Goal: Task Accomplishment & Management: Manage account settings

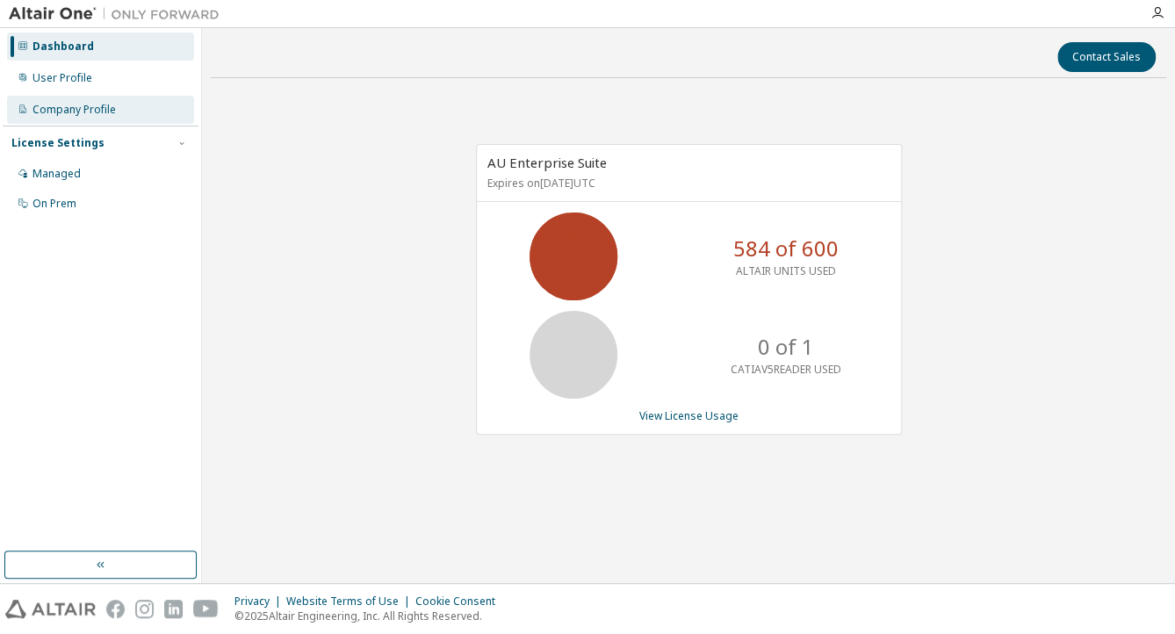
click at [116, 100] on div "Company Profile" at bounding box center [100, 110] width 187 height 28
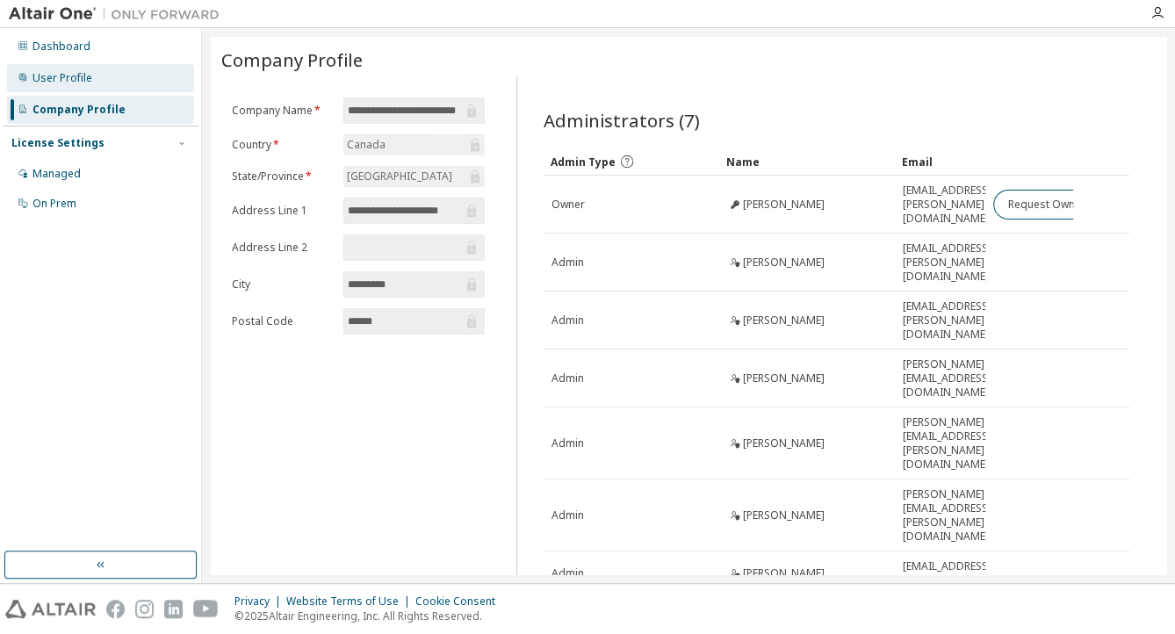
click at [53, 75] on div "User Profile" at bounding box center [62, 78] width 60 height 14
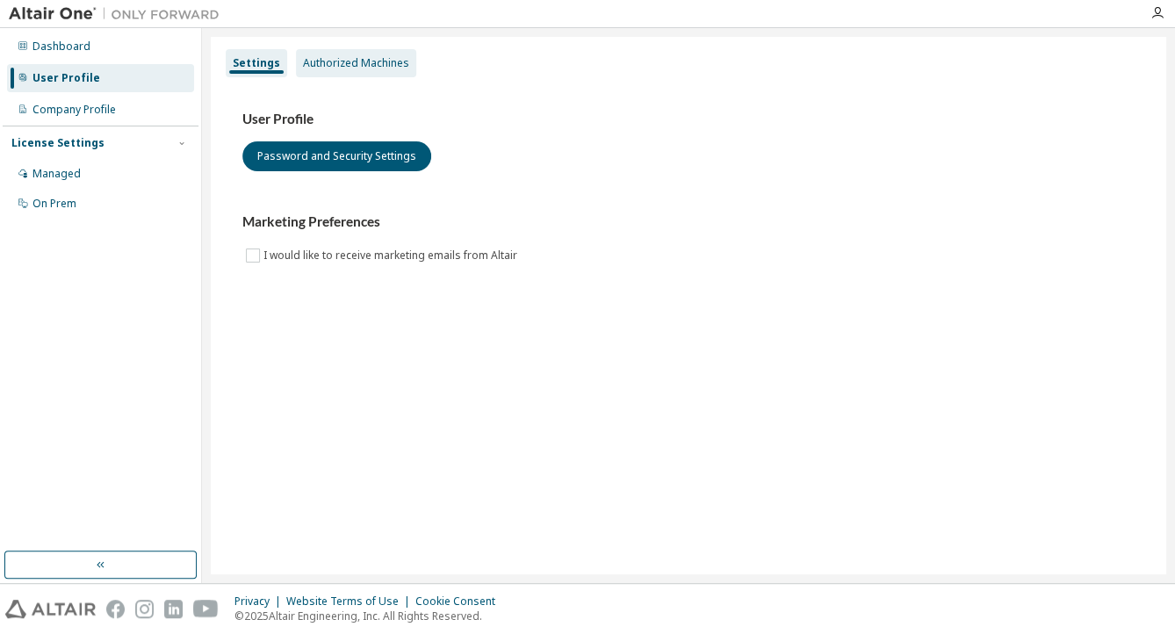
click at [364, 59] on div "Authorized Machines" at bounding box center [356, 63] width 106 height 14
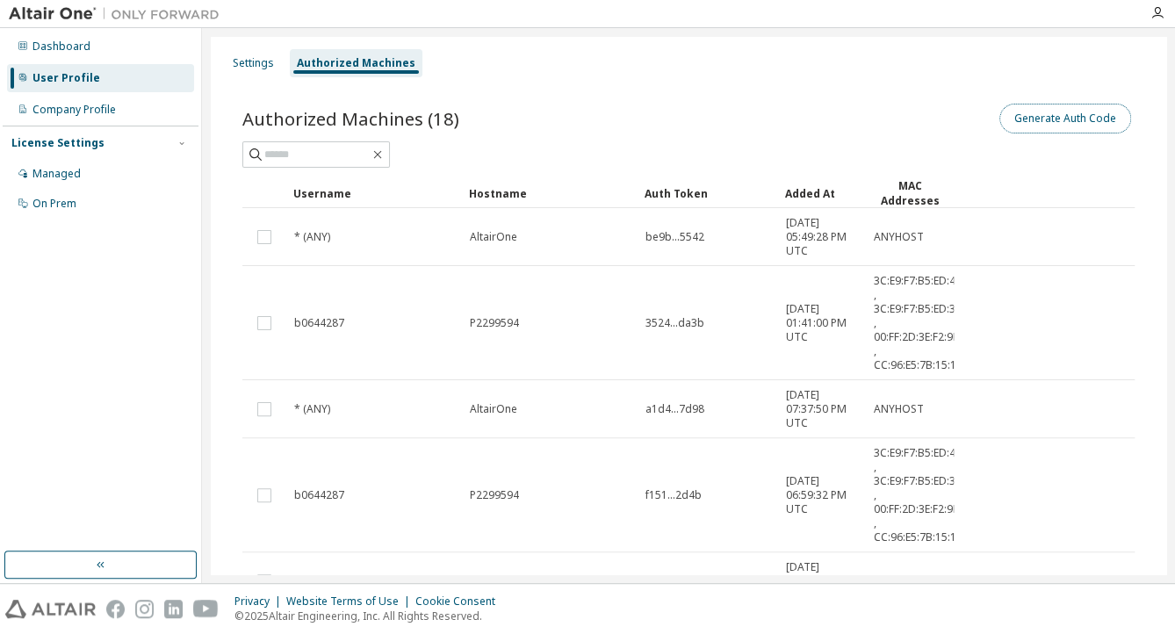
click at [1043, 128] on button "Generate Auth Code" at bounding box center [1065, 119] width 132 height 30
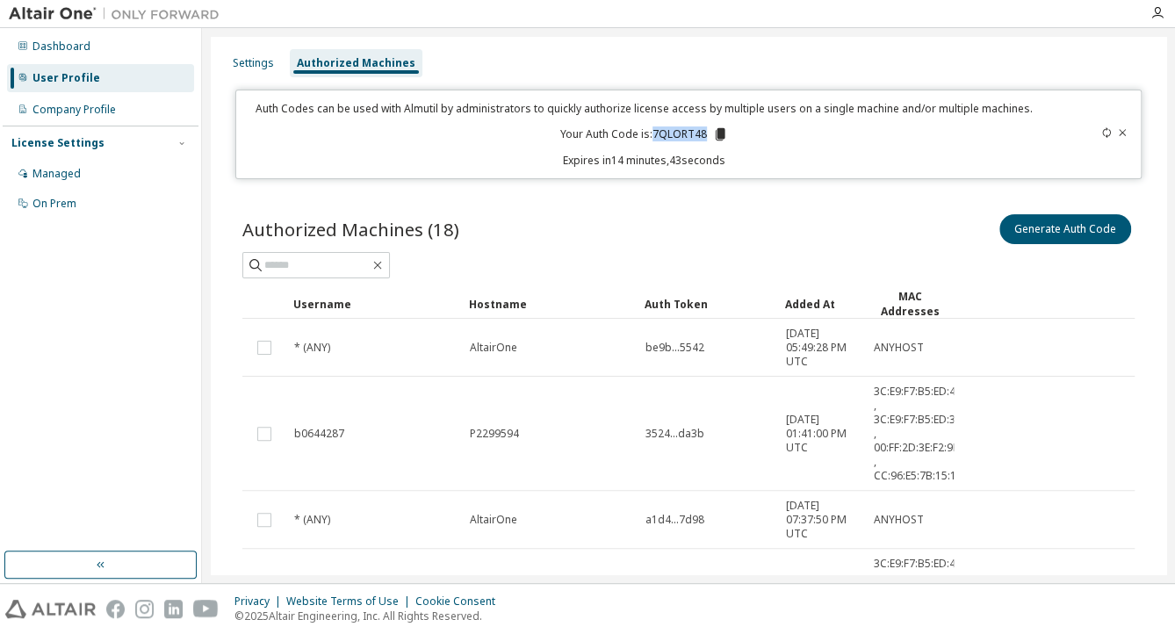
drag, startPoint x: 650, startPoint y: 133, endPoint x: 705, endPoint y: 136, distance: 55.4
click at [705, 136] on p "Your Auth Code is: 7QLORT48" at bounding box center [644, 134] width 168 height 16
click at [717, 137] on icon at bounding box center [720, 134] width 10 height 12
click at [715, 131] on icon at bounding box center [720, 134] width 10 height 12
click at [1157, 14] on icon "button" at bounding box center [1157, 13] width 14 height 14
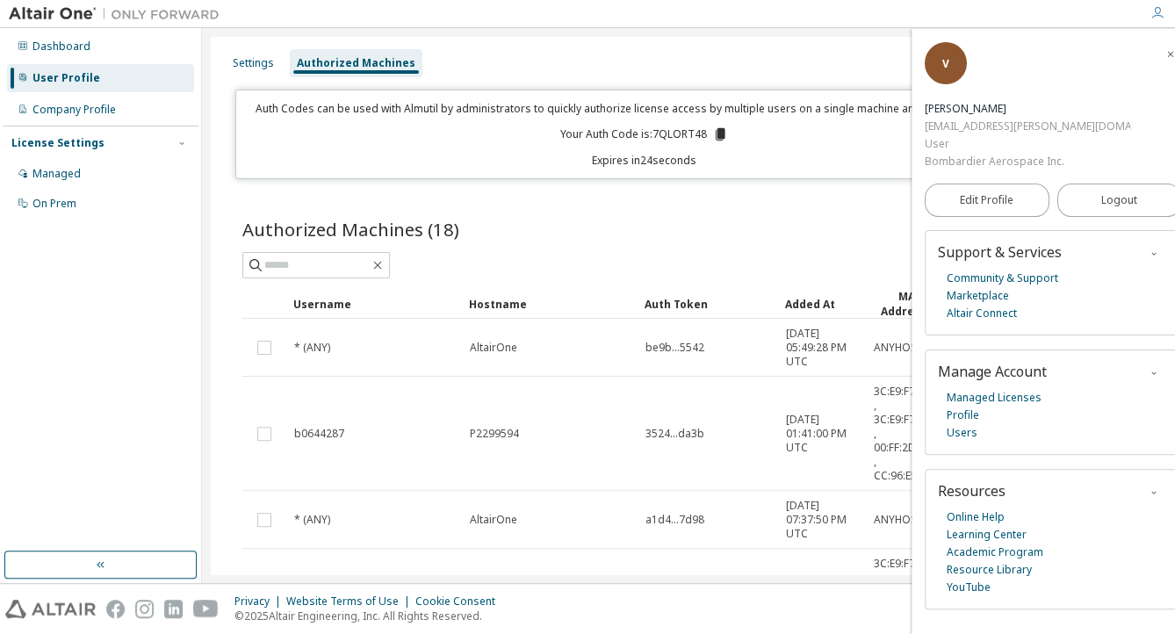
click at [648, 217] on div "Authorized Machines (18) Generate Auth Code" at bounding box center [688, 229] width 892 height 37
click at [708, 134] on p "Your Auth Code is: 7QLORT48" at bounding box center [644, 134] width 168 height 16
click at [716, 134] on icon at bounding box center [720, 134] width 10 height 12
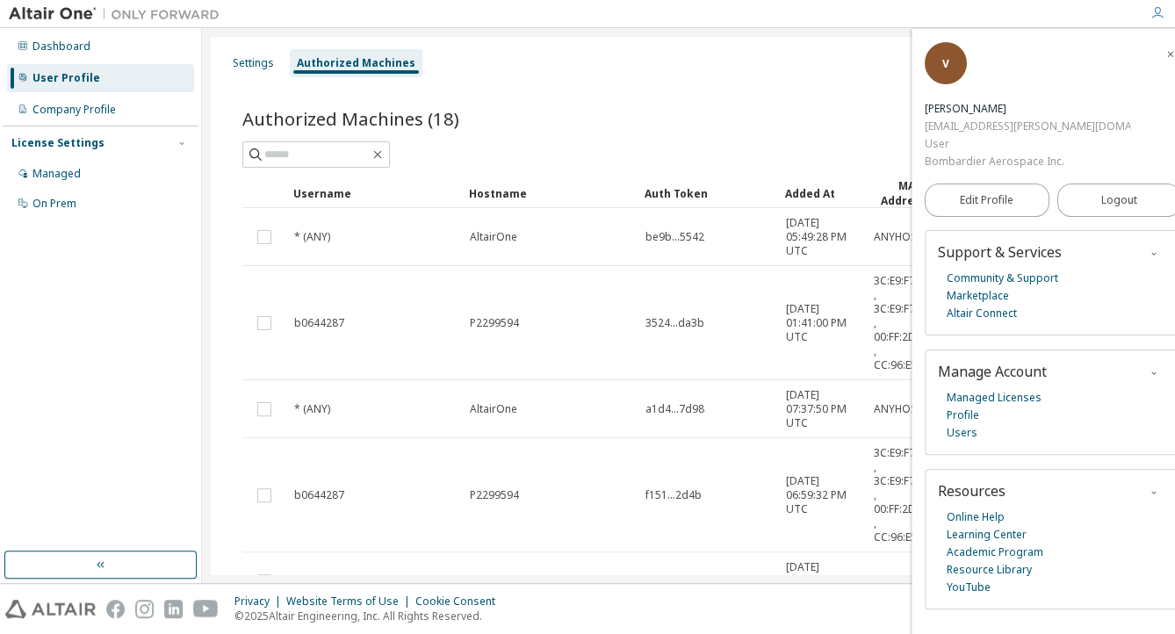
click at [859, 109] on div "Generate Auth Code" at bounding box center [911, 118] width 446 height 37
click at [1164, 14] on div at bounding box center [1156, 13] width 35 height 14
click at [1156, 14] on icon "button" at bounding box center [1157, 13] width 14 height 14
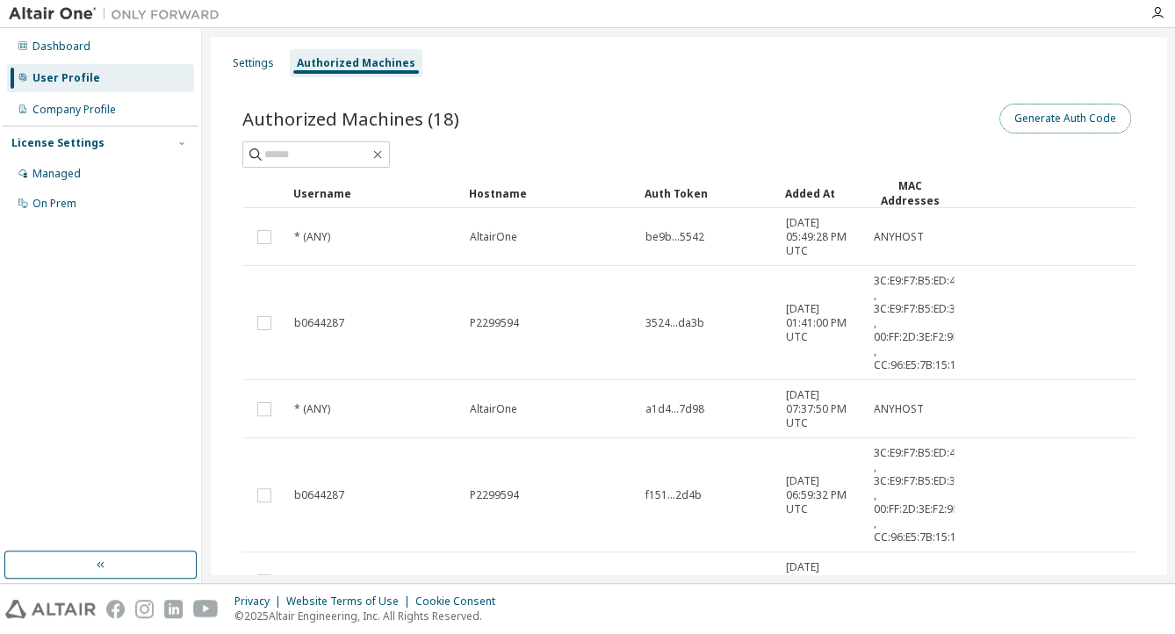
click at [1084, 119] on button "Generate Auth Code" at bounding box center [1065, 119] width 132 height 30
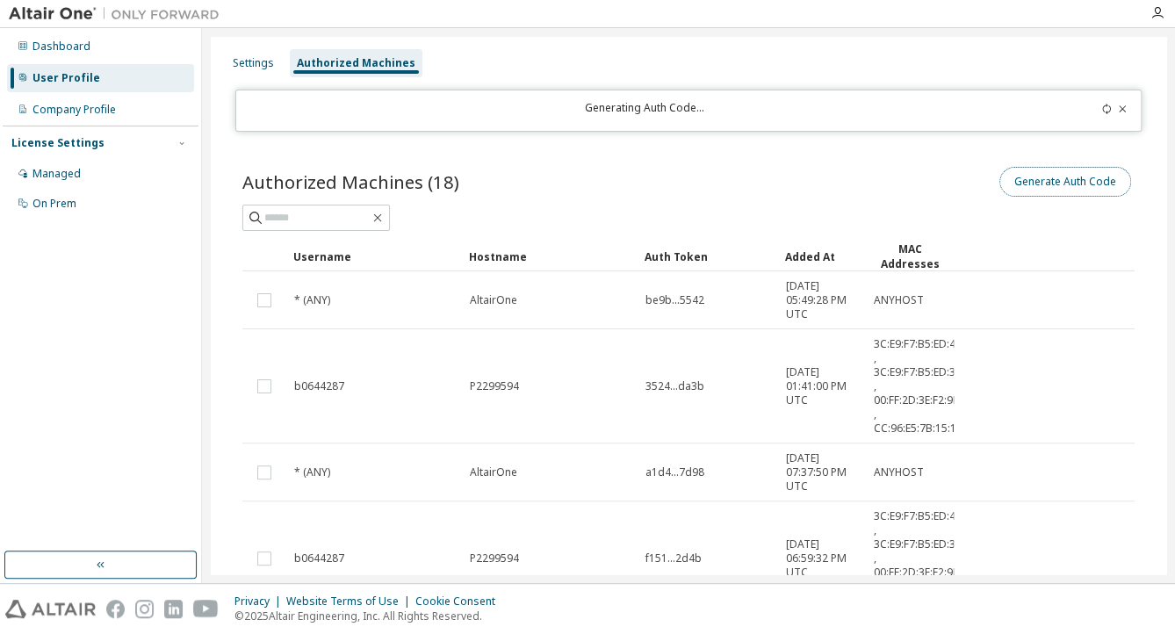
click at [1076, 178] on button "Generate Auth Code" at bounding box center [1065, 182] width 132 height 30
drag, startPoint x: 685, startPoint y: 108, endPoint x: 580, endPoint y: 102, distance: 104.6
click at [580, 102] on div "Generating Auth Code..." at bounding box center [644, 110] width 794 height 19
drag, startPoint x: 580, startPoint y: 102, endPoint x: 589, endPoint y: 125, distance: 24.5
click at [589, 125] on div "Generating Auth Code..." at bounding box center [688, 111] width 906 height 42
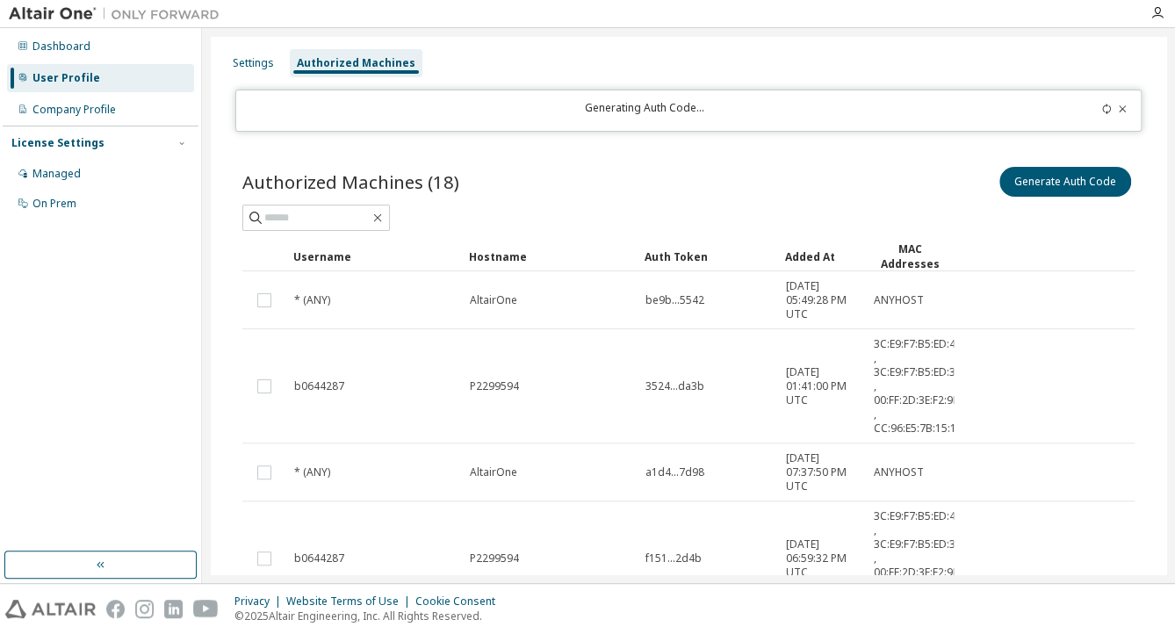
click at [1101, 113] on icon at bounding box center [1106, 109] width 11 height 11
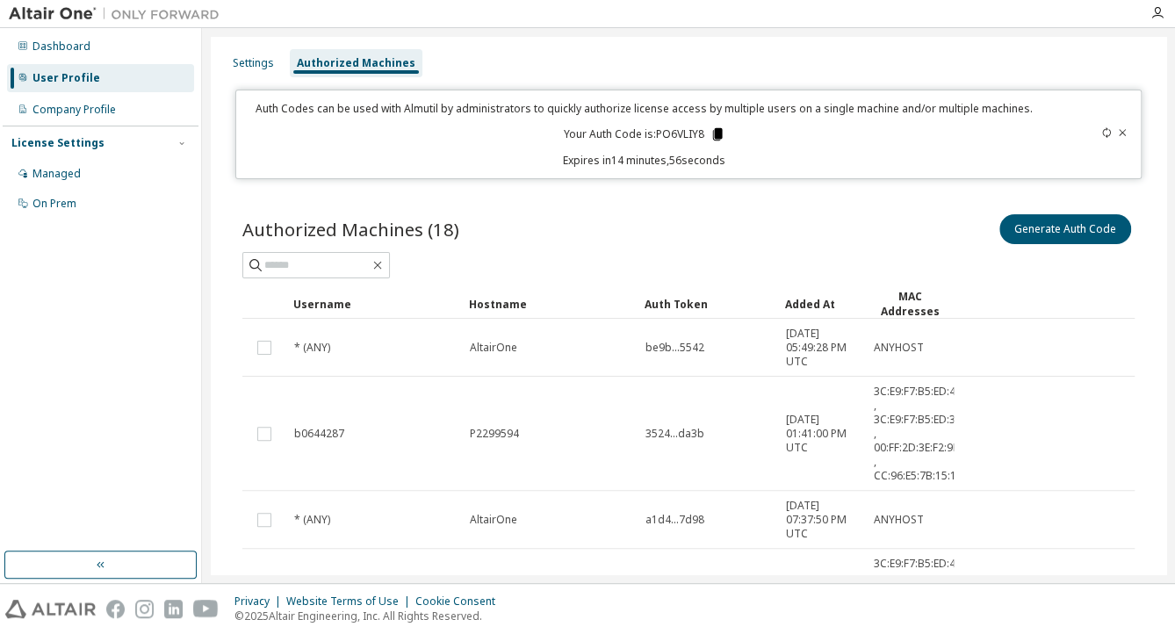
click at [713, 139] on icon at bounding box center [717, 134] width 16 height 16
